Goal: Find specific fact: Find specific fact

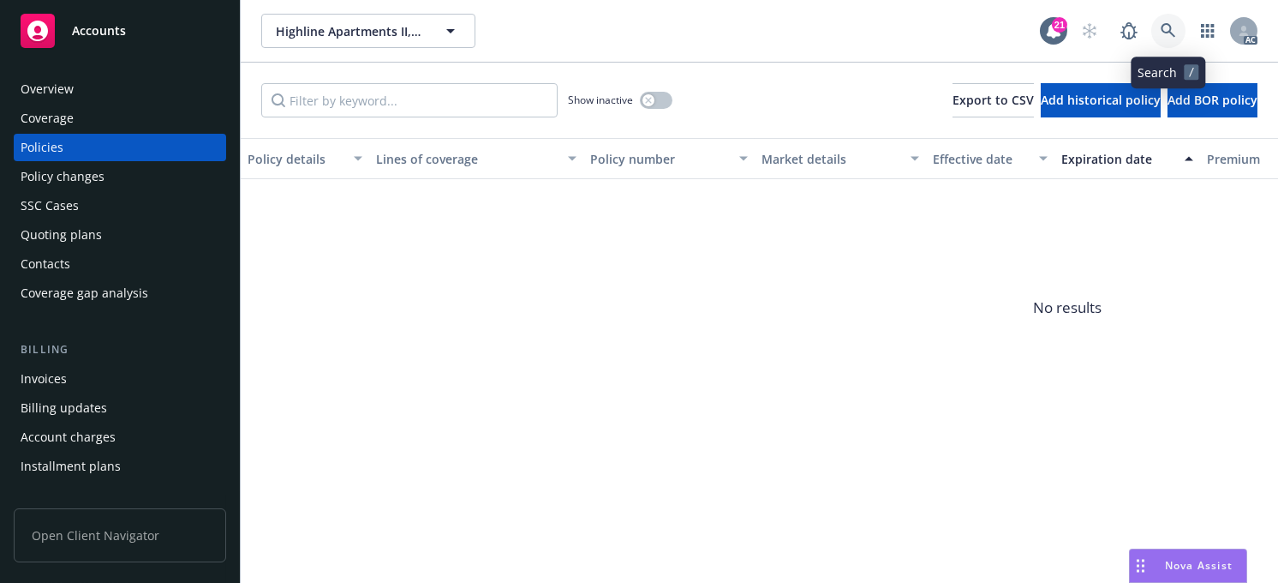
click at [1176, 33] on link at bounding box center [1168, 31] width 34 height 34
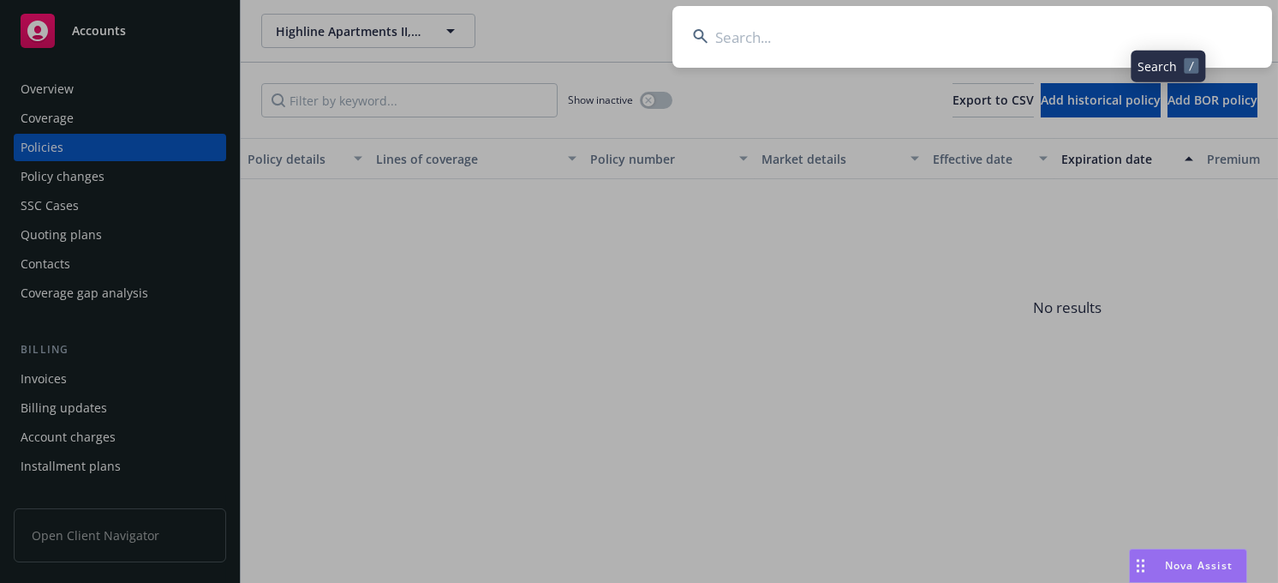
type input "O. Grove Townhomes Homeowners Association"
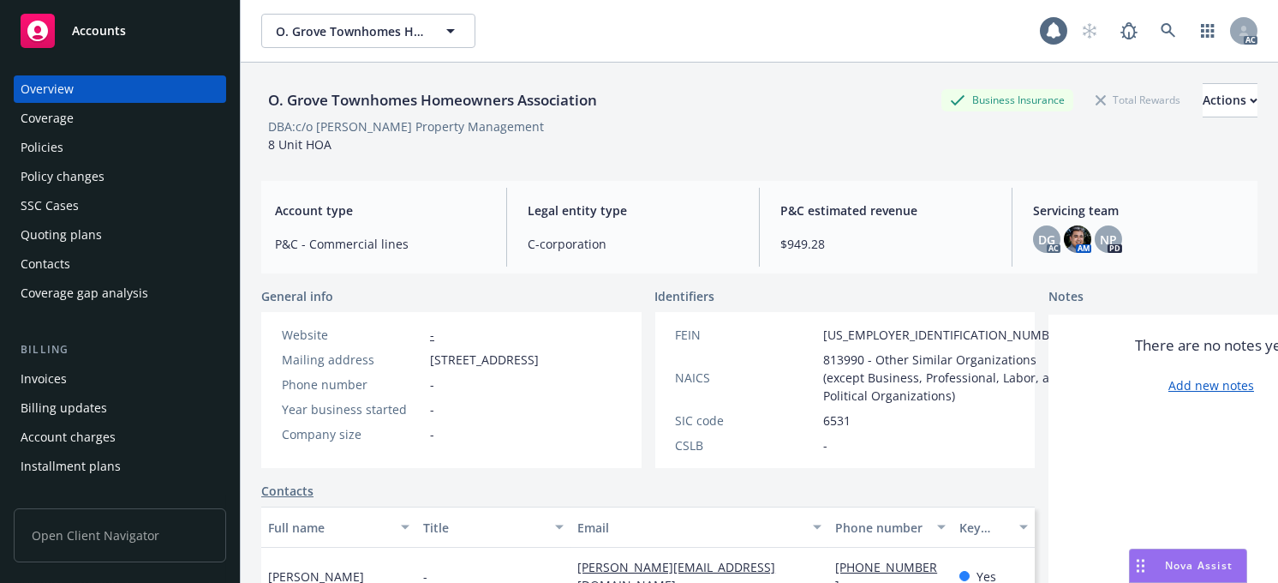
click at [39, 140] on div "Policies" at bounding box center [42, 147] width 43 height 27
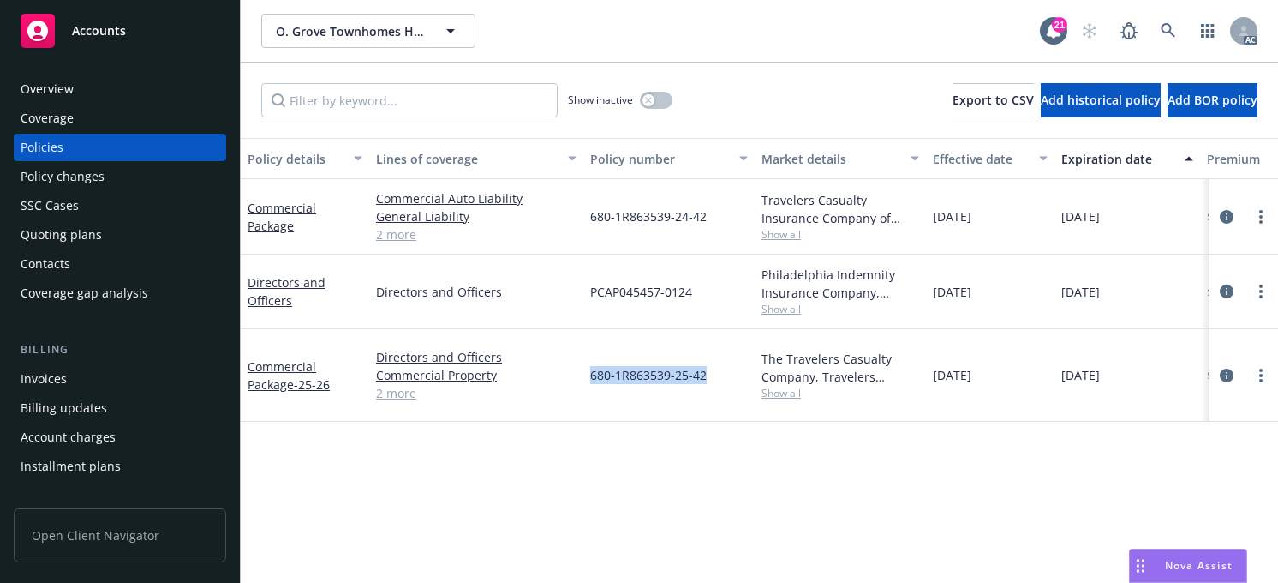
drag, startPoint x: 720, startPoint y: 373, endPoint x: 590, endPoint y: 369, distance: 130.3
click at [589, 370] on div "680-1R863539-25-42" at bounding box center [668, 375] width 171 height 93
copy span "680-1R863539-25-42"
